Goal: Task Accomplishment & Management: Manage account settings

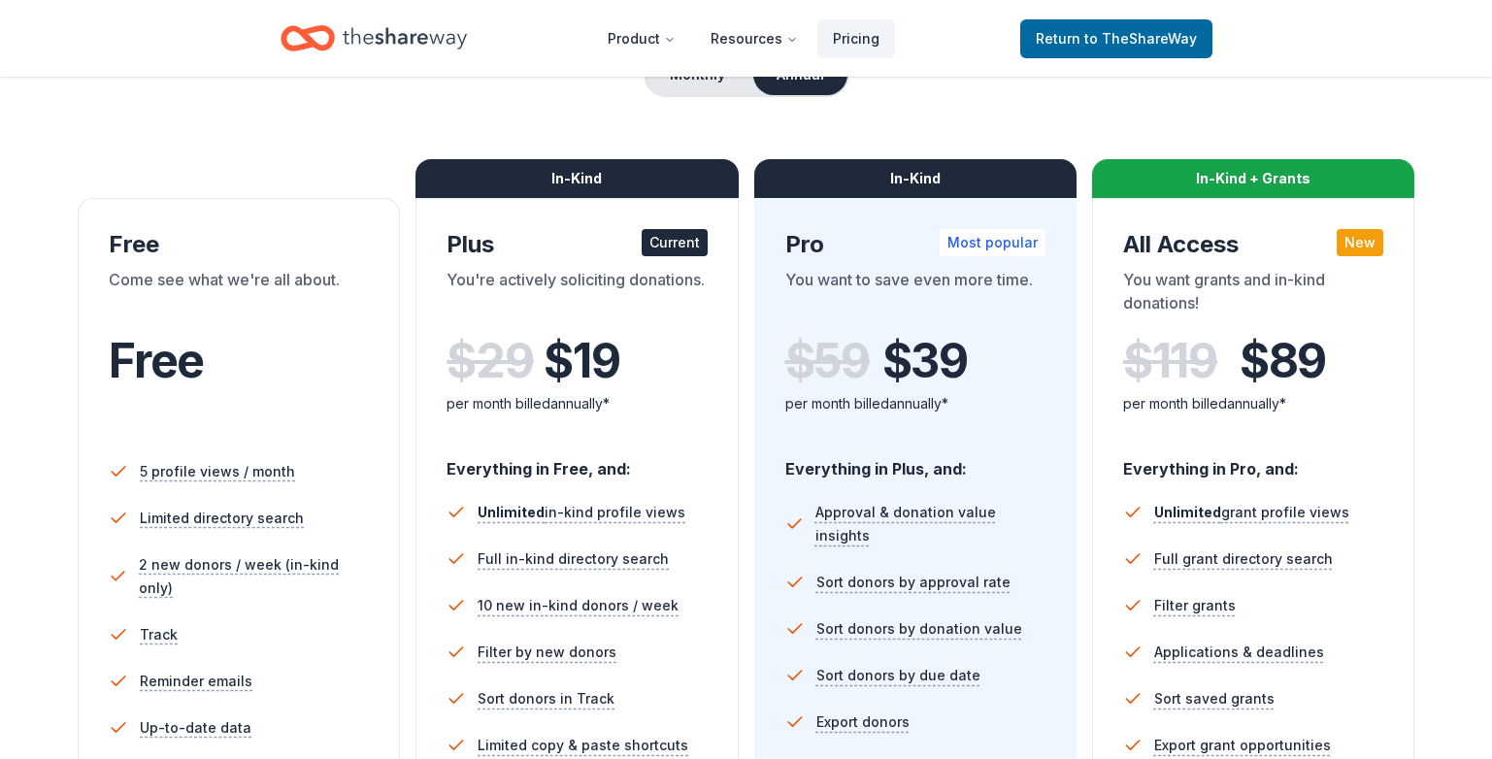
scroll to position [194, 0]
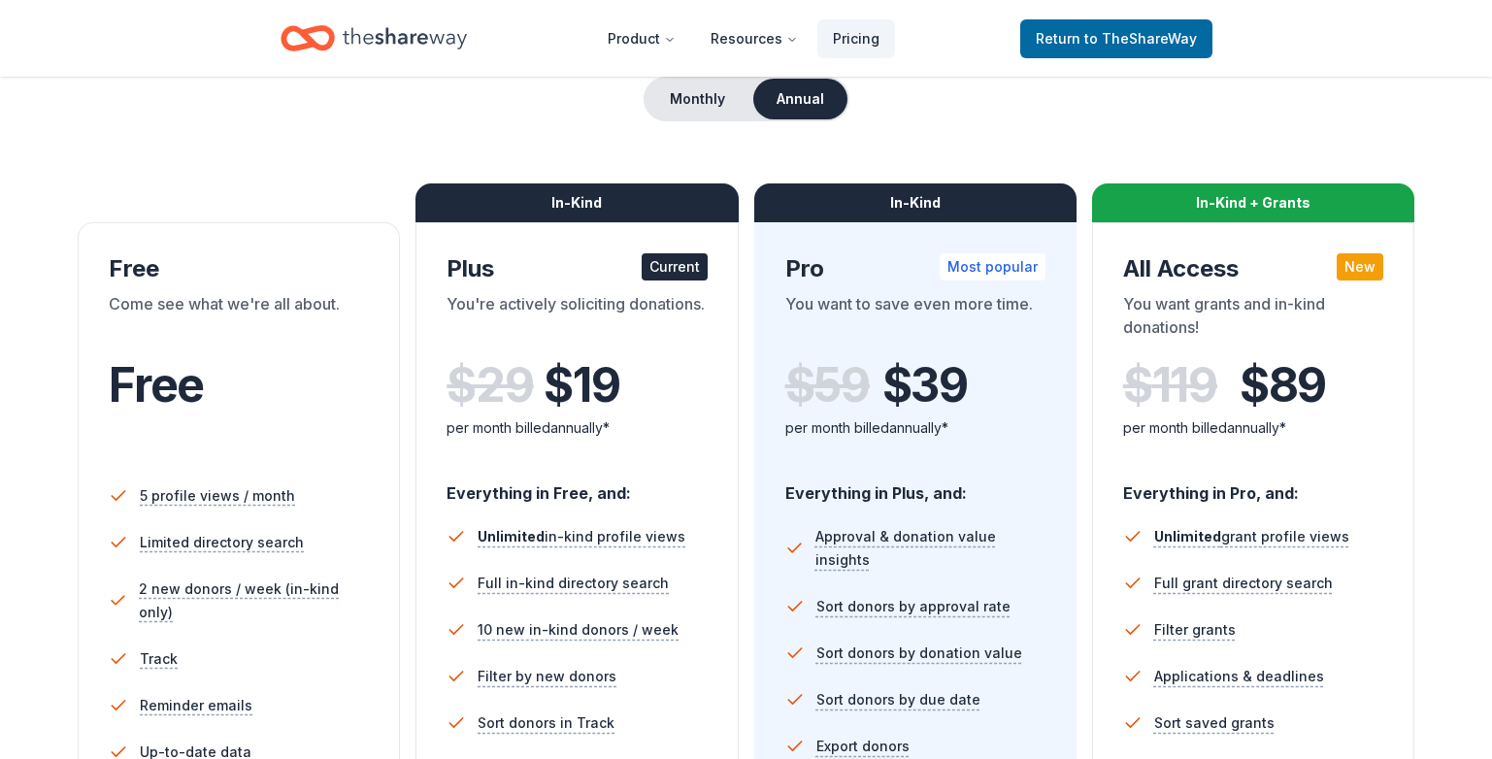
click at [606, 211] on div "In-Kind" at bounding box center [576, 202] width 322 height 39
click at [685, 270] on div "Current" at bounding box center [675, 266] width 66 height 27
click at [700, 108] on button "Monthly" at bounding box center [698, 99] width 104 height 41
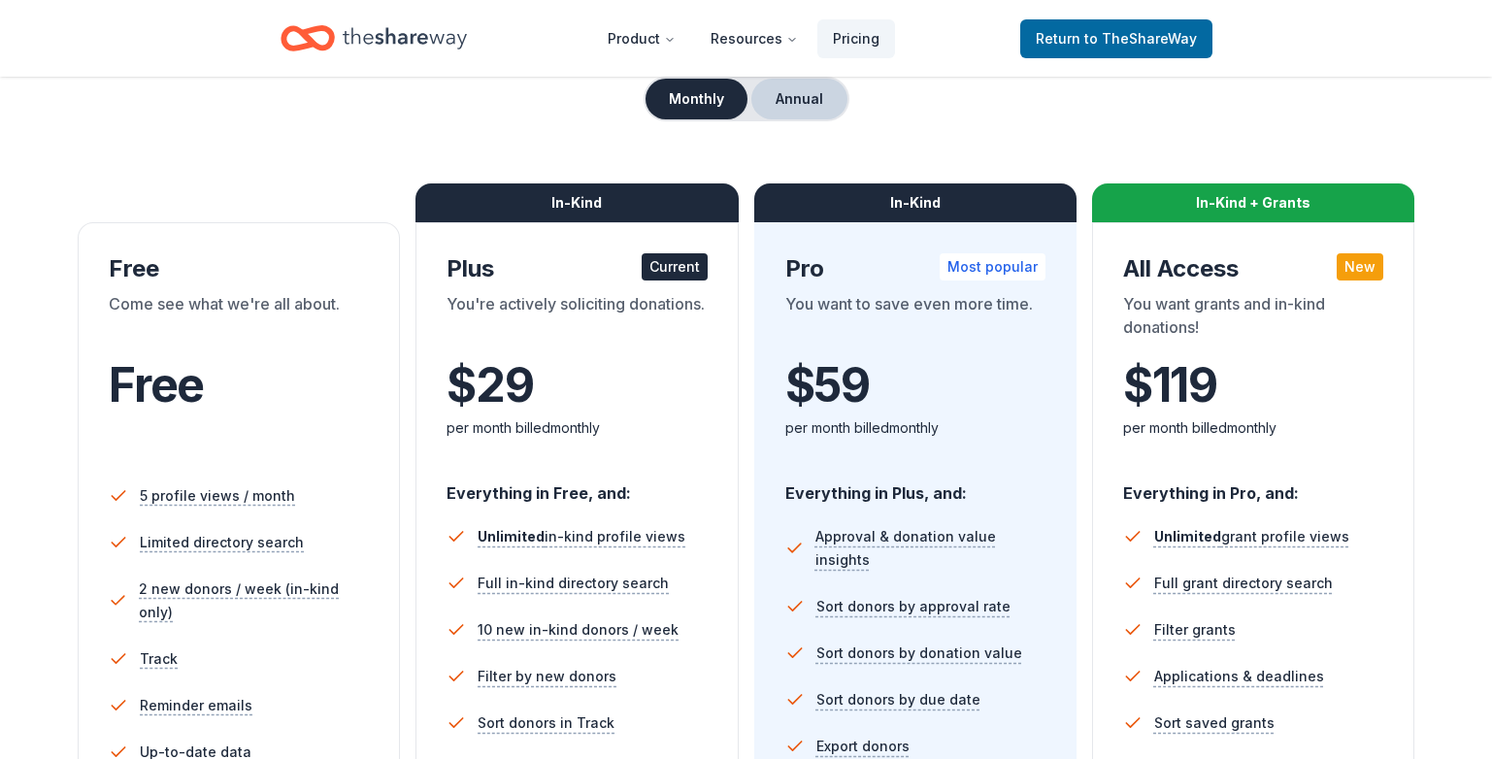
click at [788, 98] on button "Annual" at bounding box center [799, 99] width 96 height 41
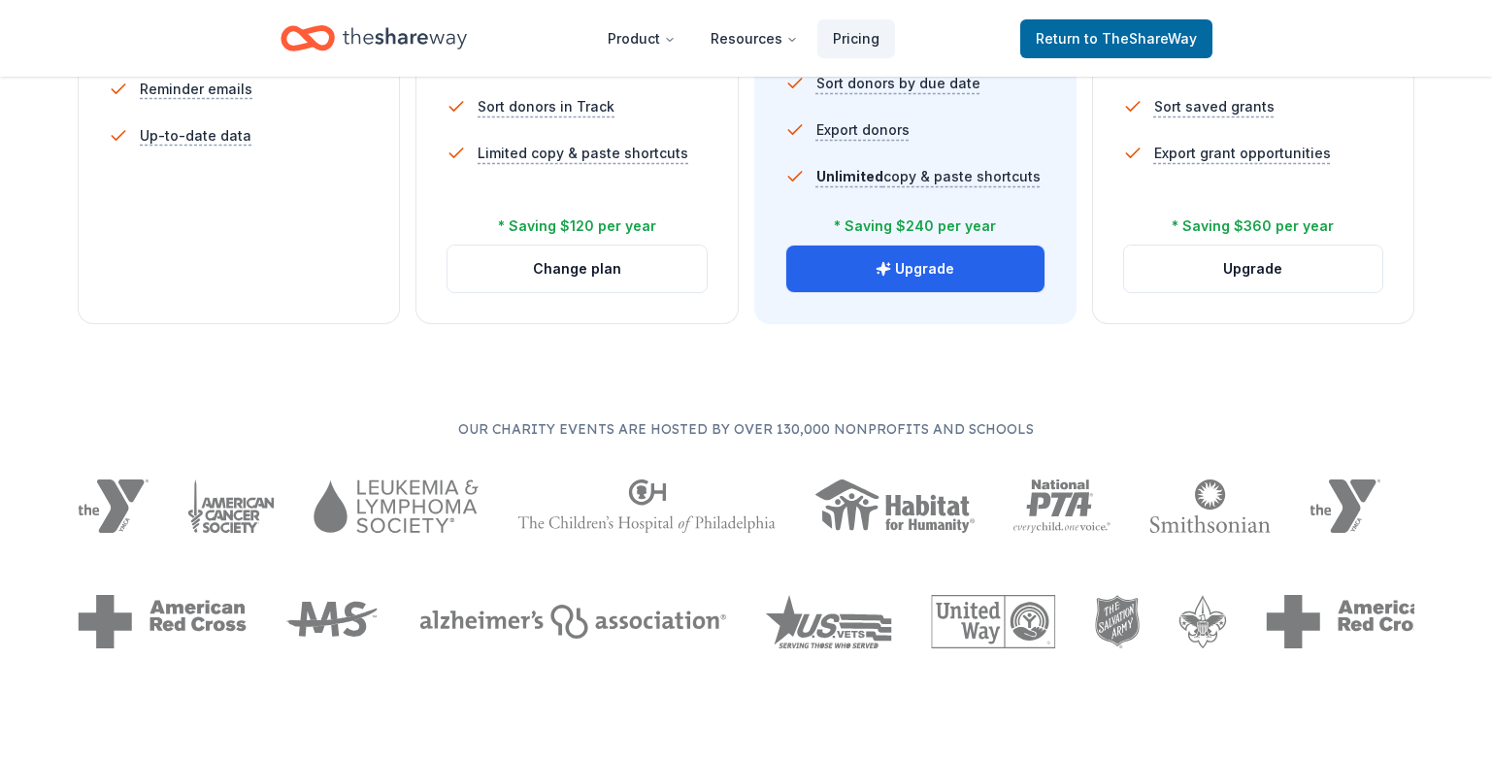
scroll to position [777, 0]
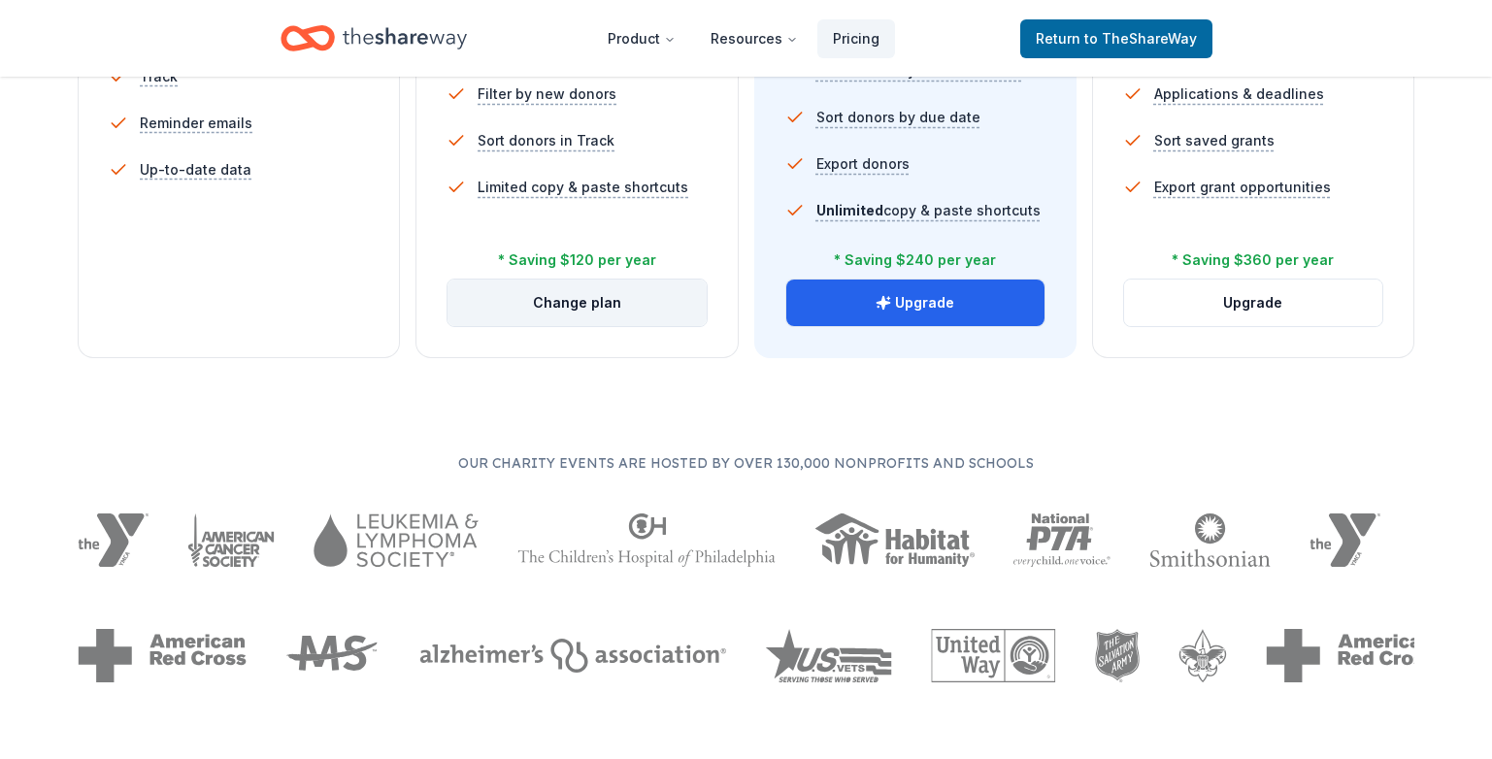
click at [587, 308] on button "Change plan" at bounding box center [576, 303] width 258 height 47
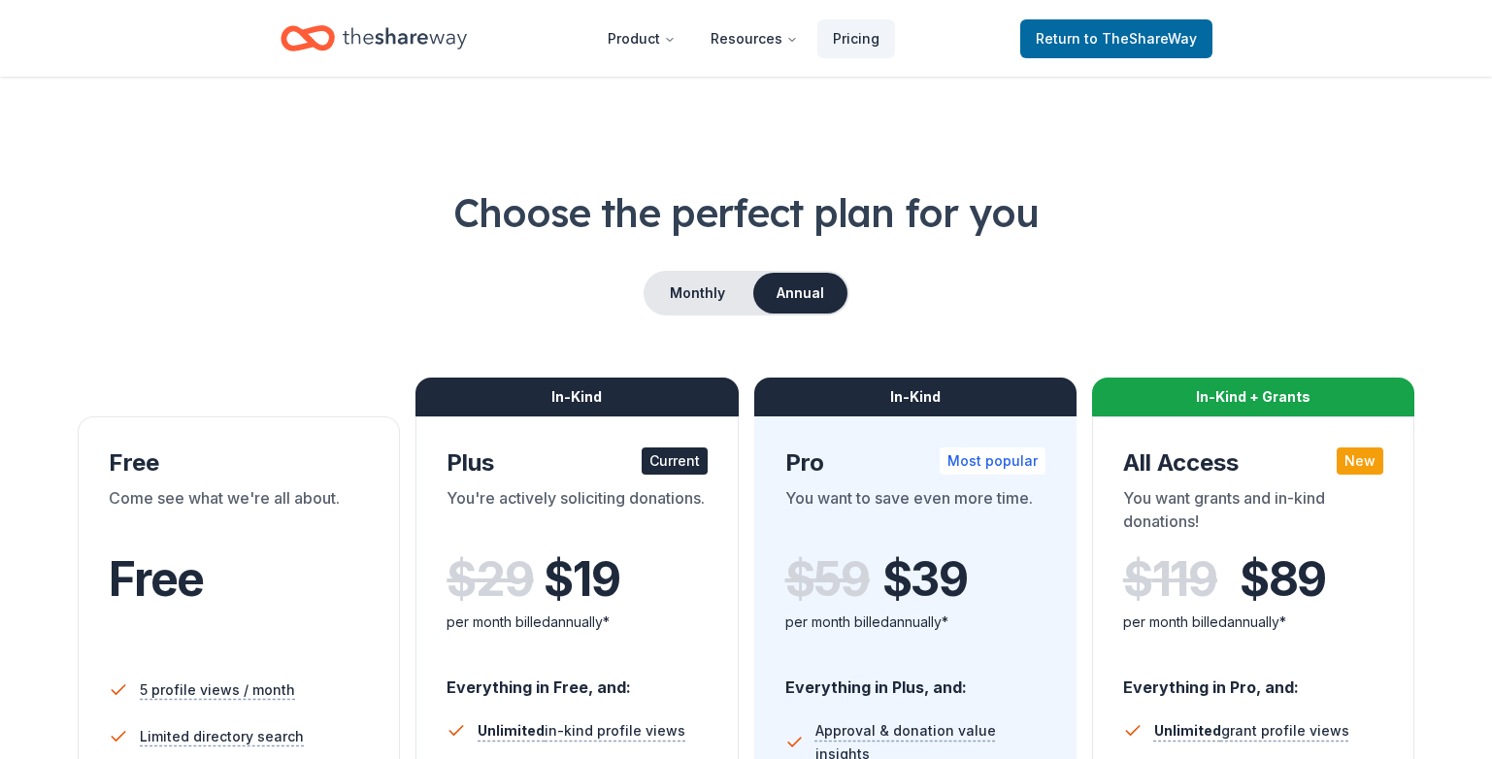
scroll to position [777, 0]
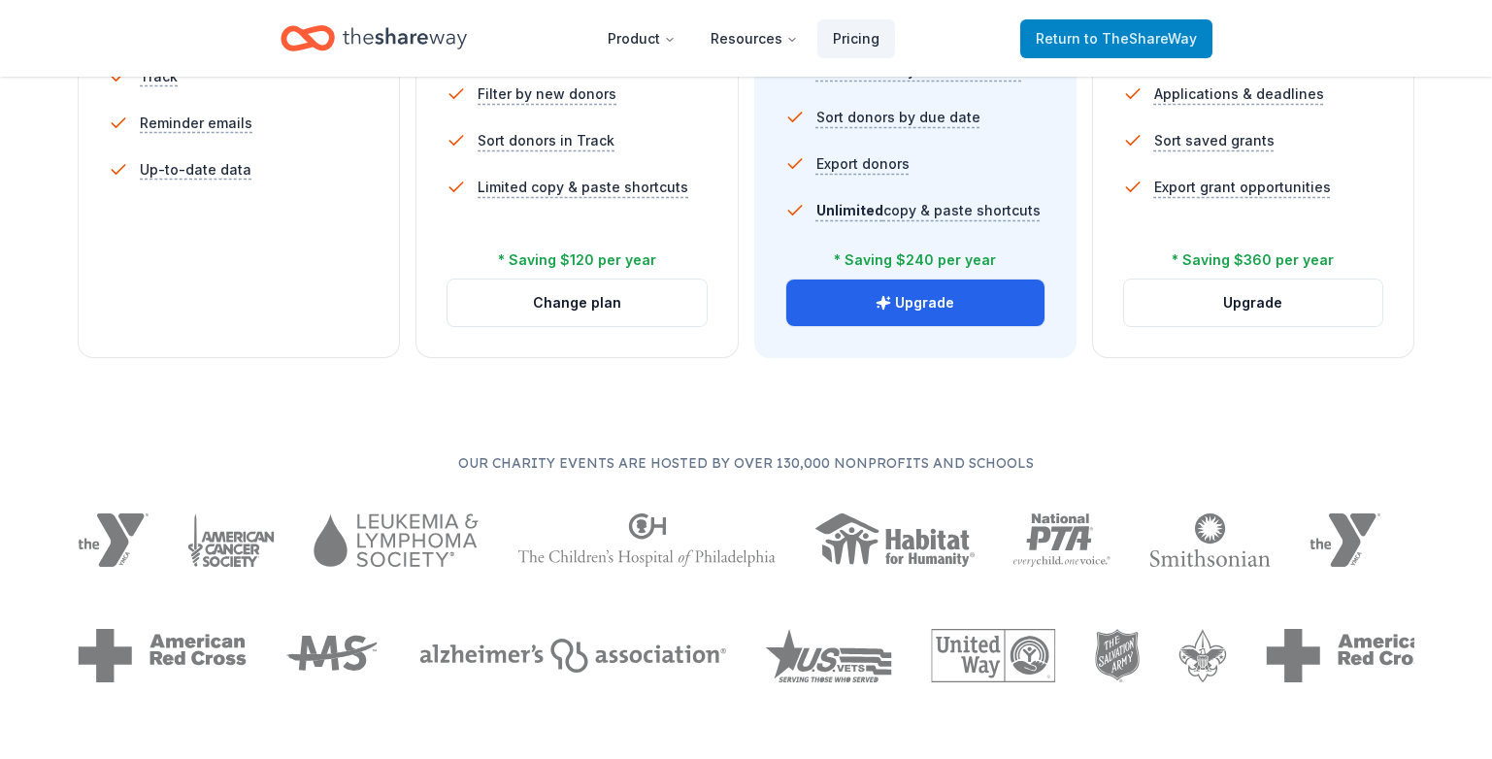
click at [1126, 43] on span "to TheShareWay" at bounding box center [1140, 38] width 113 height 17
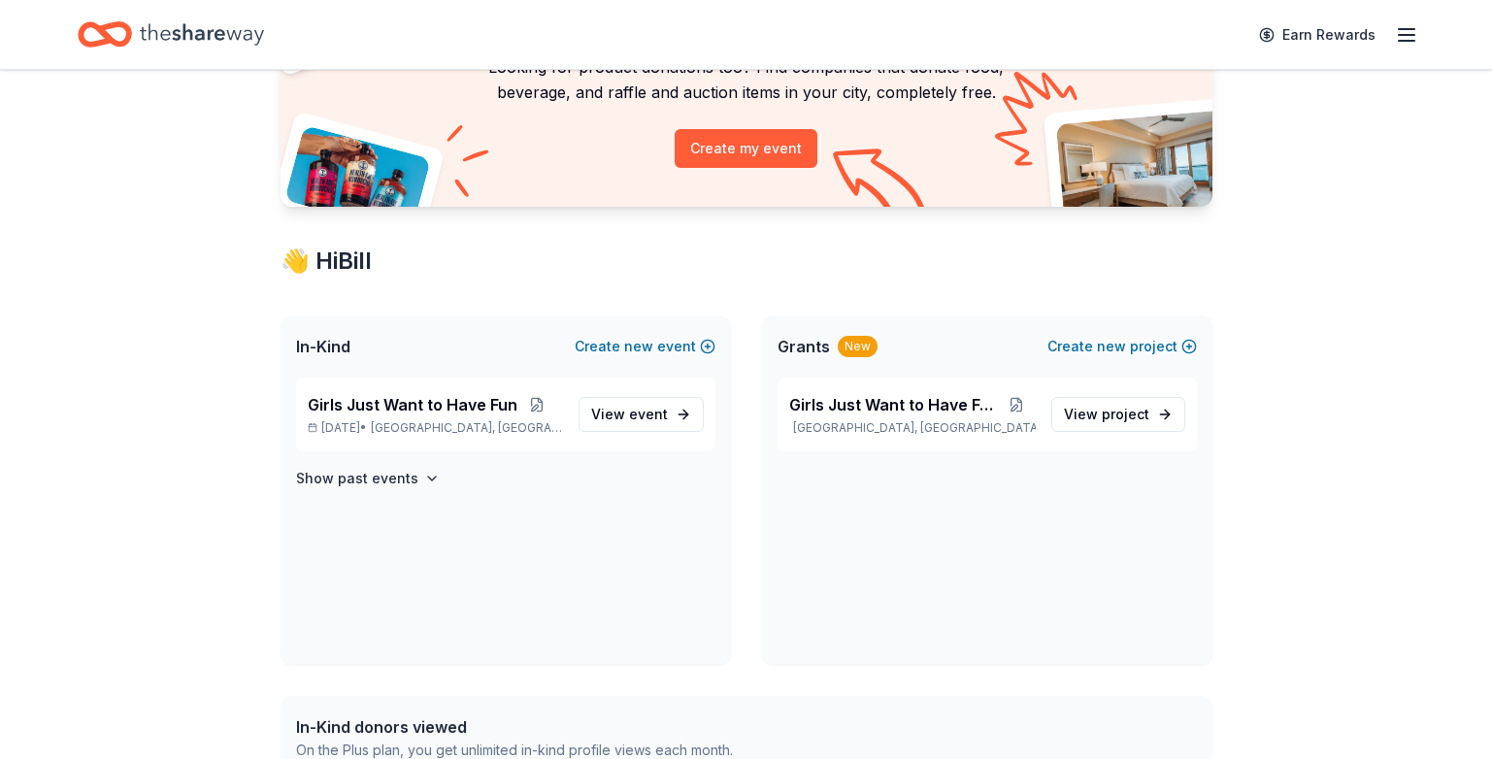
scroll to position [194, 0]
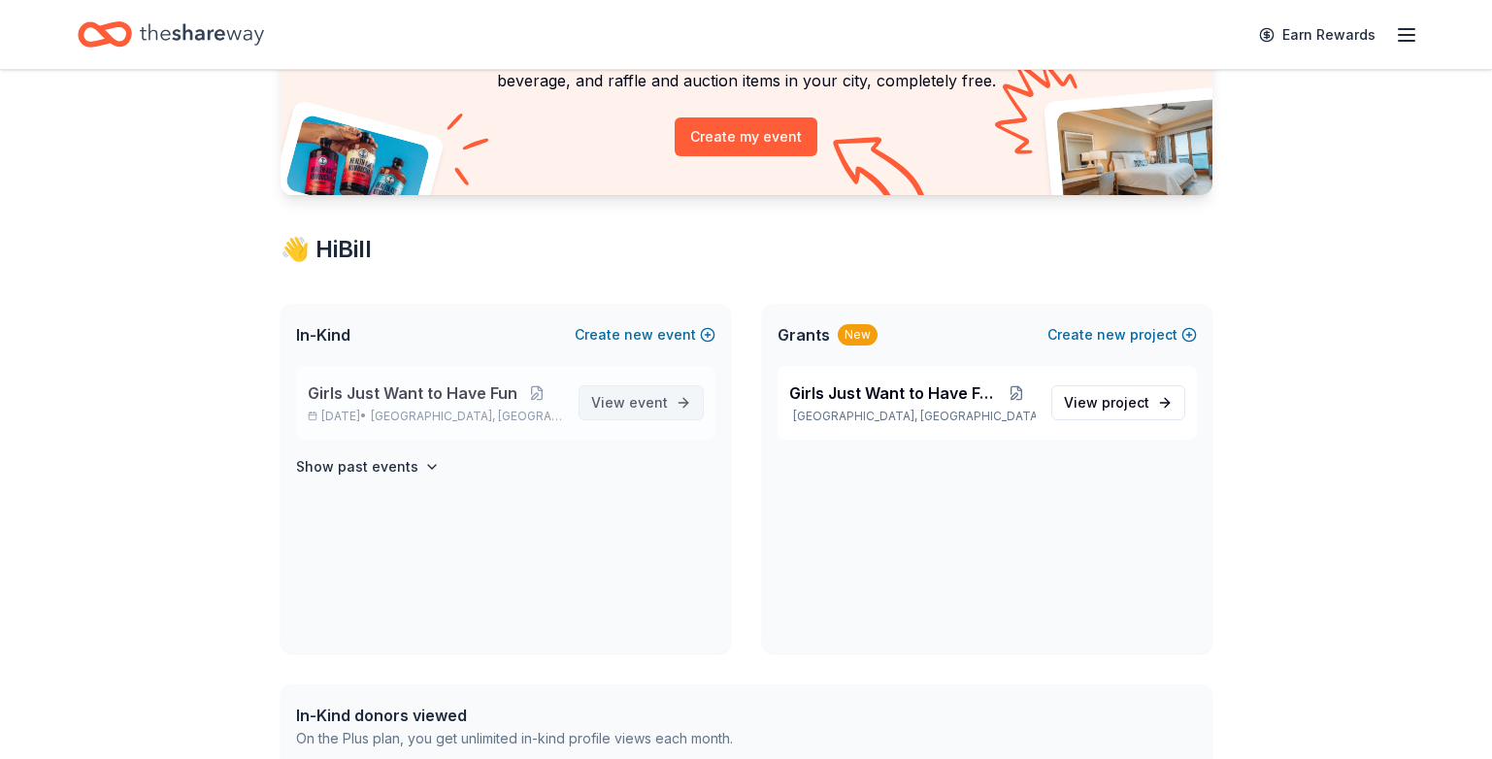
click at [651, 405] on span "event" at bounding box center [648, 402] width 39 height 17
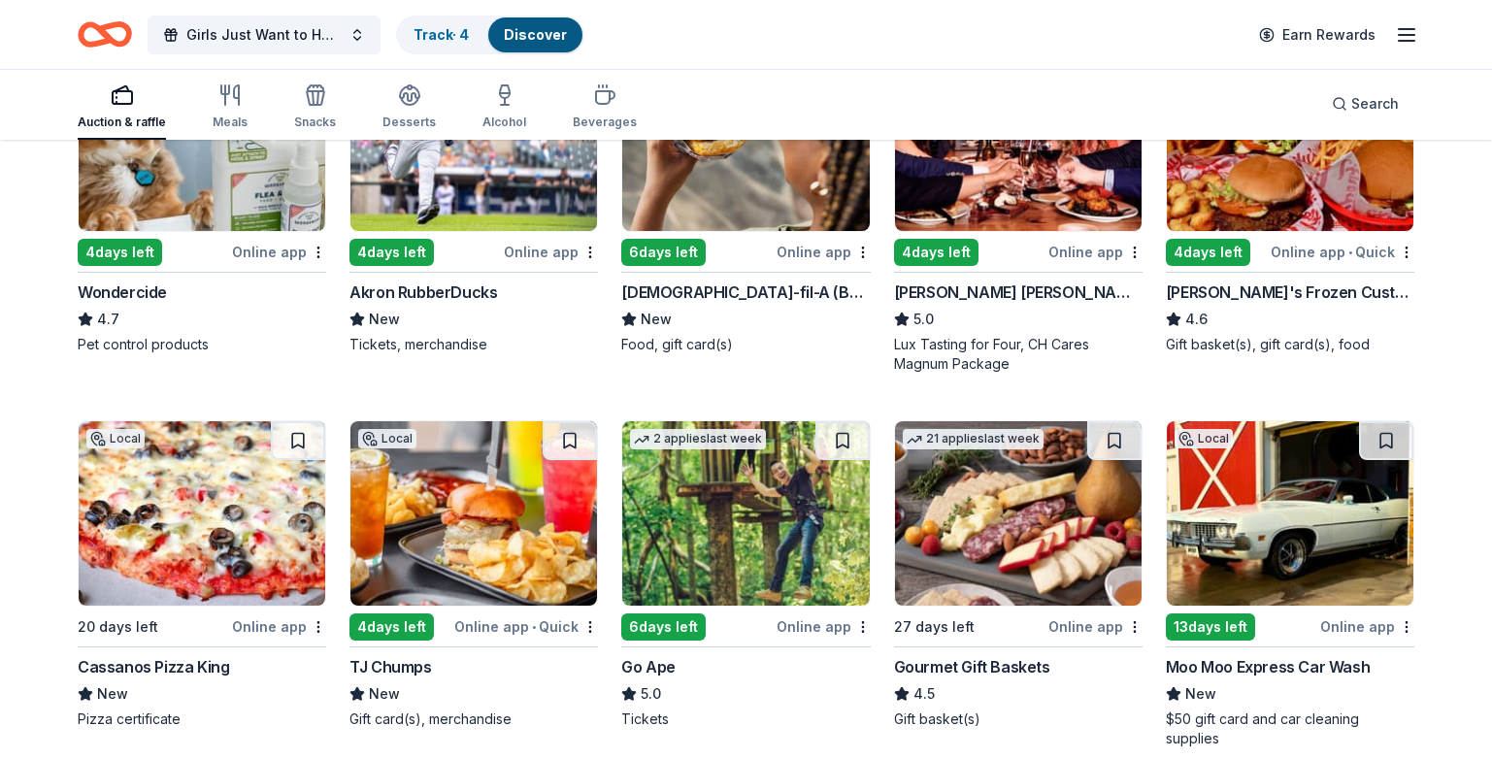
scroll to position [1068, 0]
